Goal: Information Seeking & Learning: Find specific page/section

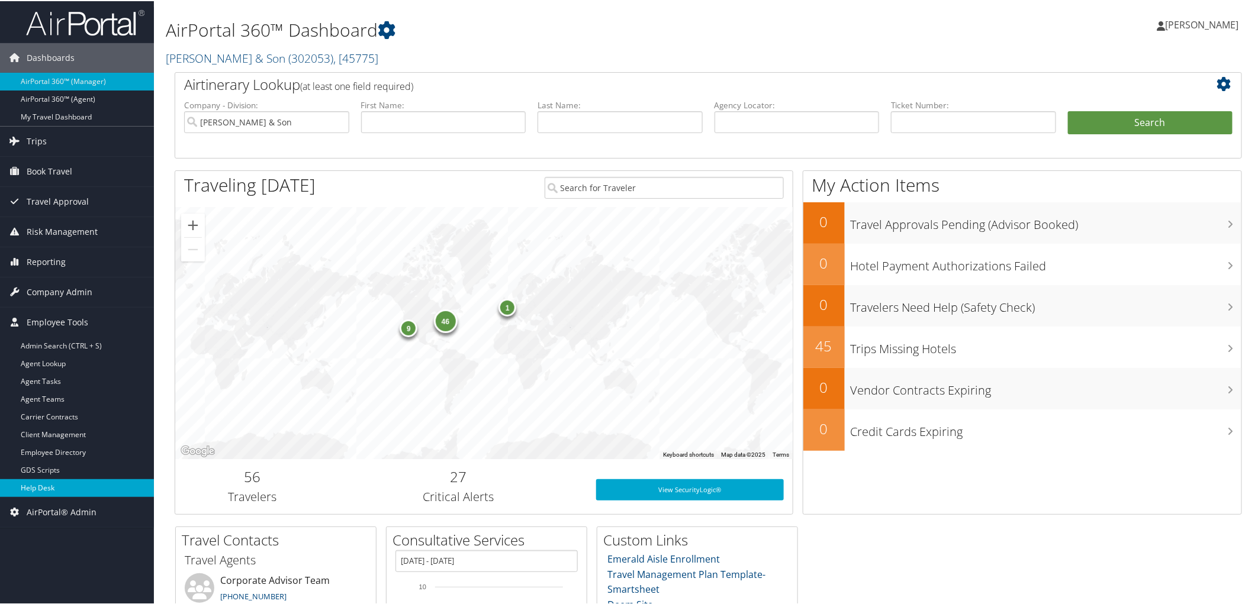
click at [70, 489] on link "Help Desk" at bounding box center [77, 487] width 154 height 18
click at [75, 482] on link "Help Desk" at bounding box center [77, 487] width 154 height 18
click at [594, 291] on div "46 1 9" at bounding box center [483, 333] width 617 height 252
click at [60, 318] on span "Employee Tools" at bounding box center [58, 322] width 62 height 30
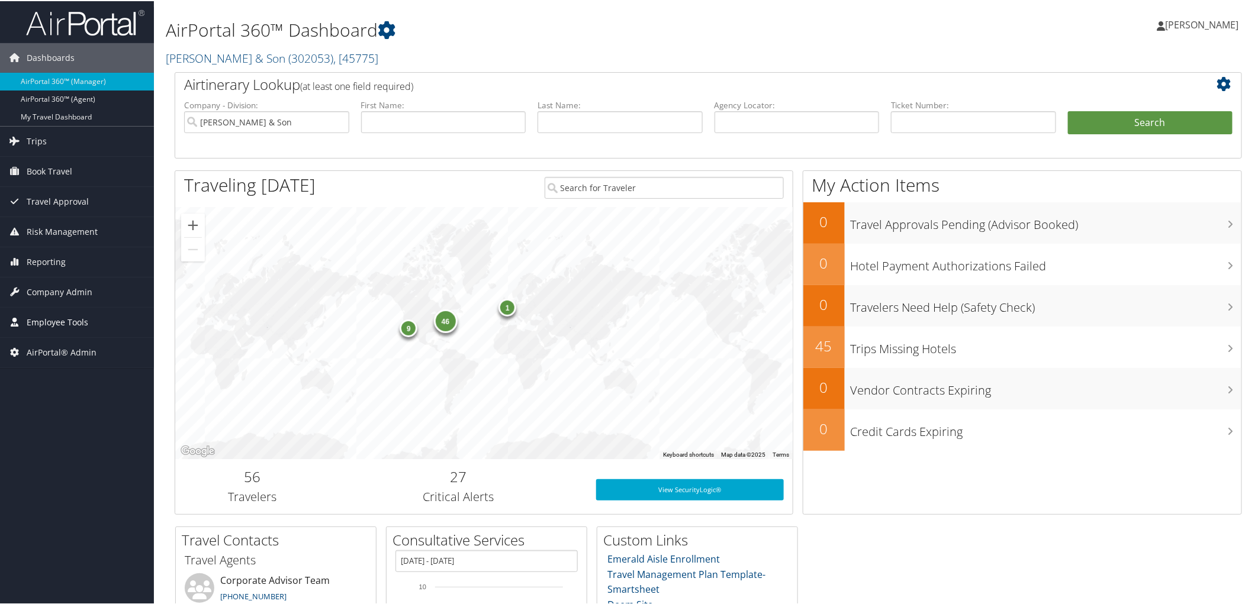
click at [72, 318] on span "Employee Tools" at bounding box center [58, 322] width 62 height 30
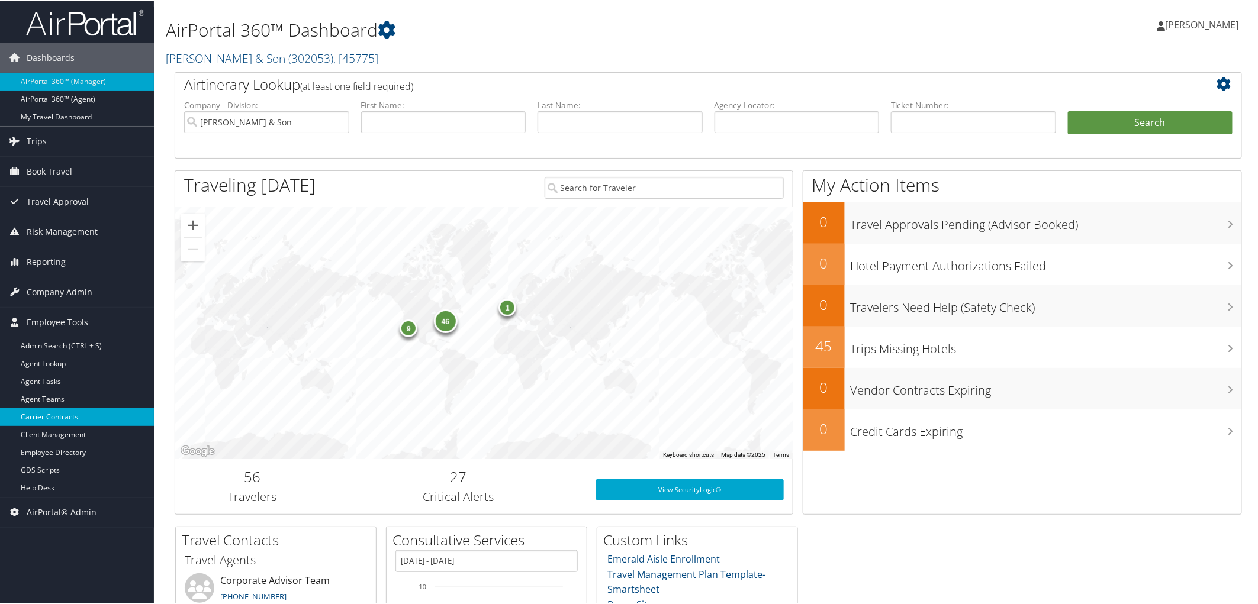
click at [66, 415] on link "Carrier Contracts" at bounding box center [77, 416] width 154 height 18
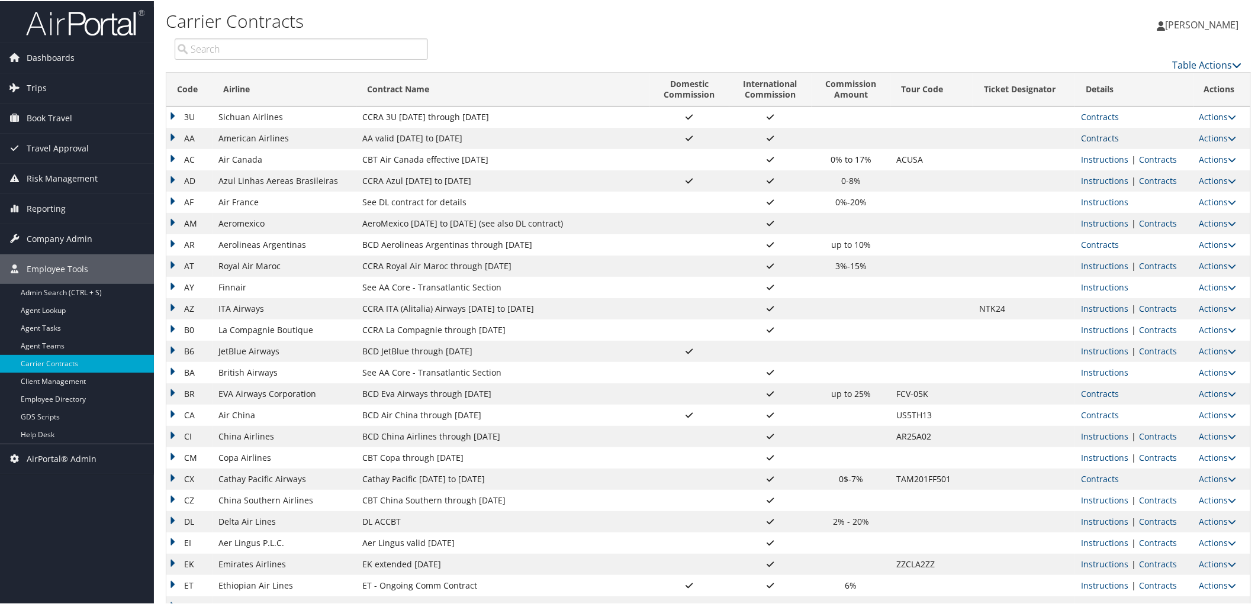
click at [1083, 133] on link "Contracts" at bounding box center [1100, 136] width 38 height 11
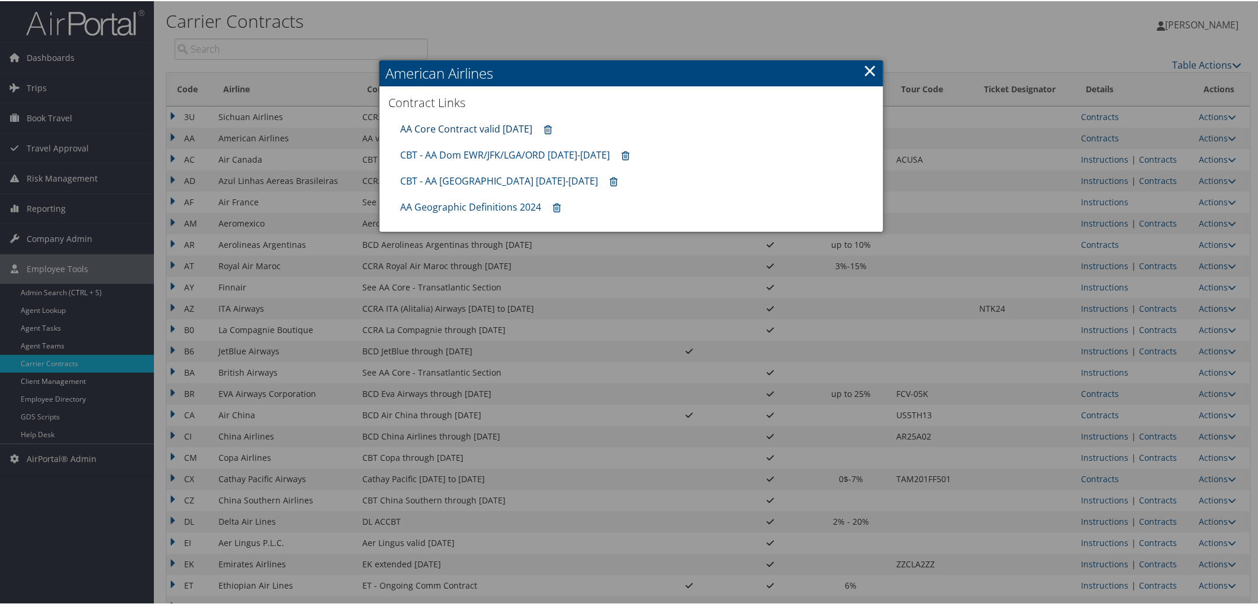
click at [459, 125] on link "AA Core Contract valid 30jun26" at bounding box center [466, 127] width 132 height 13
